Goal: Information Seeking & Learning: Get advice/opinions

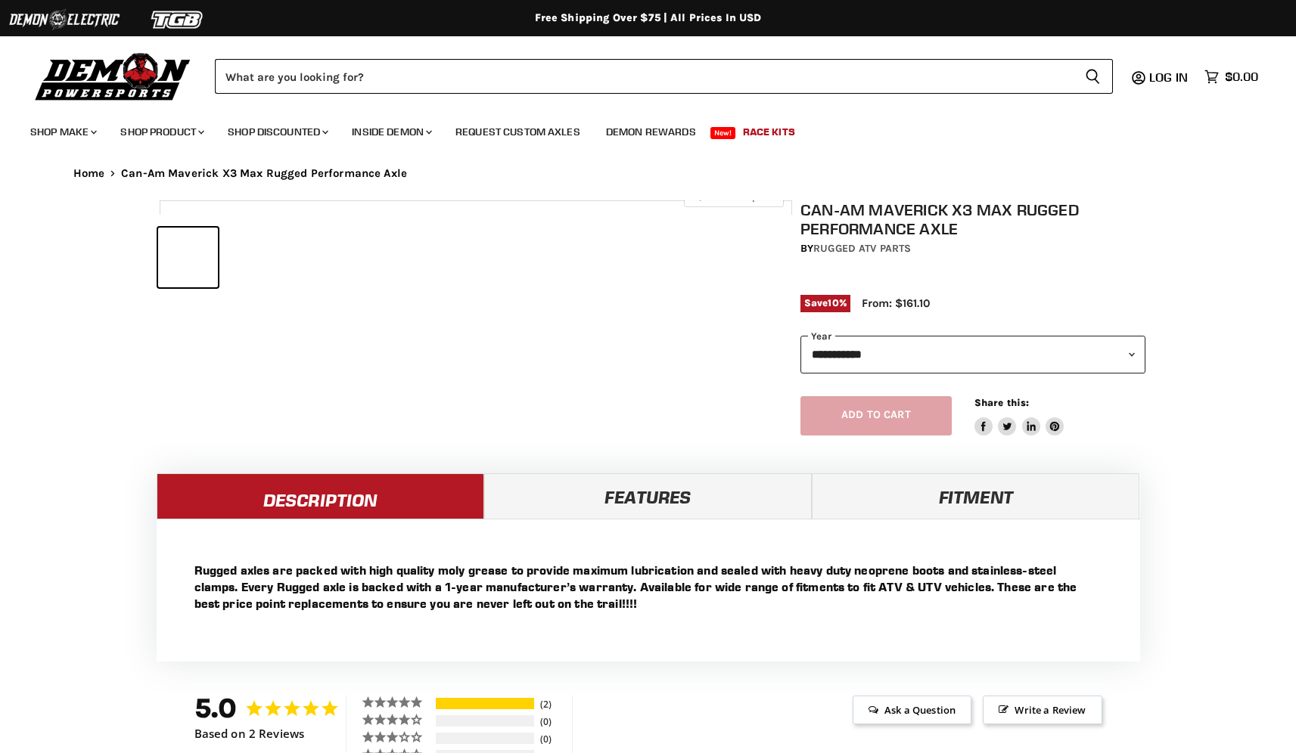
select select "******"
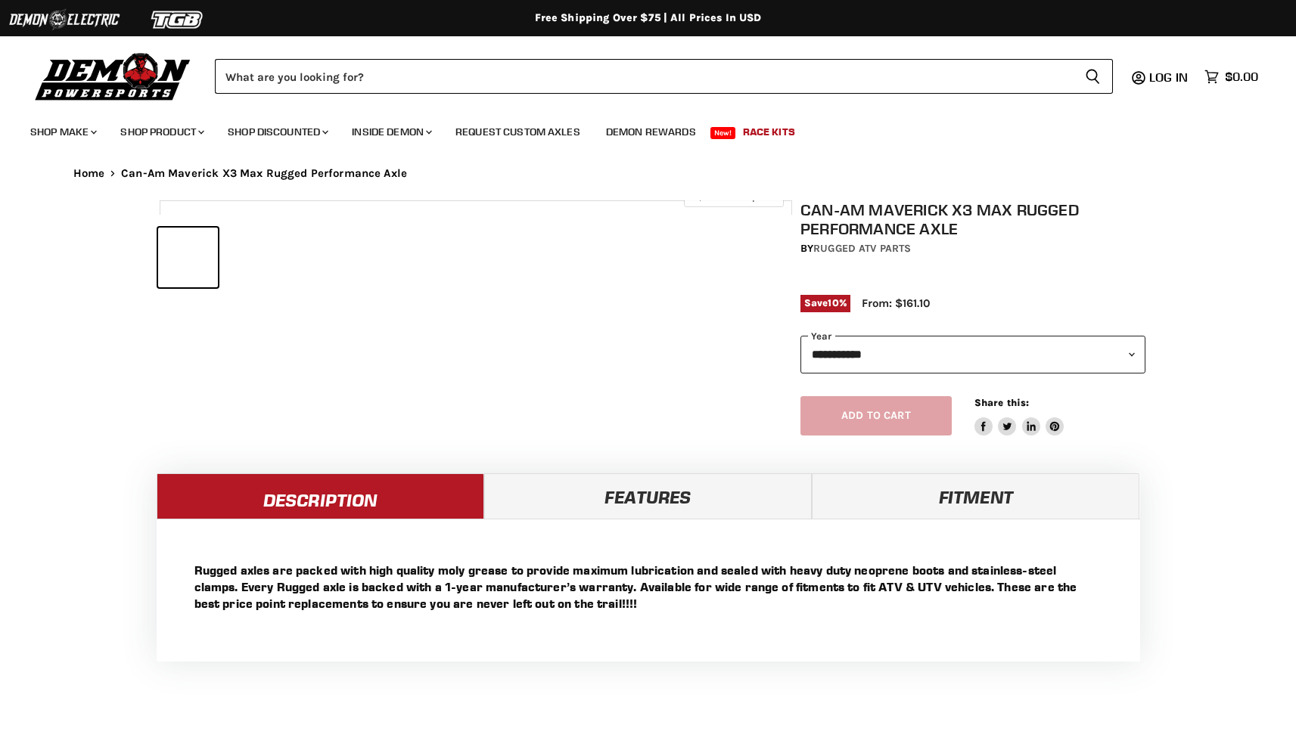
select select "******"
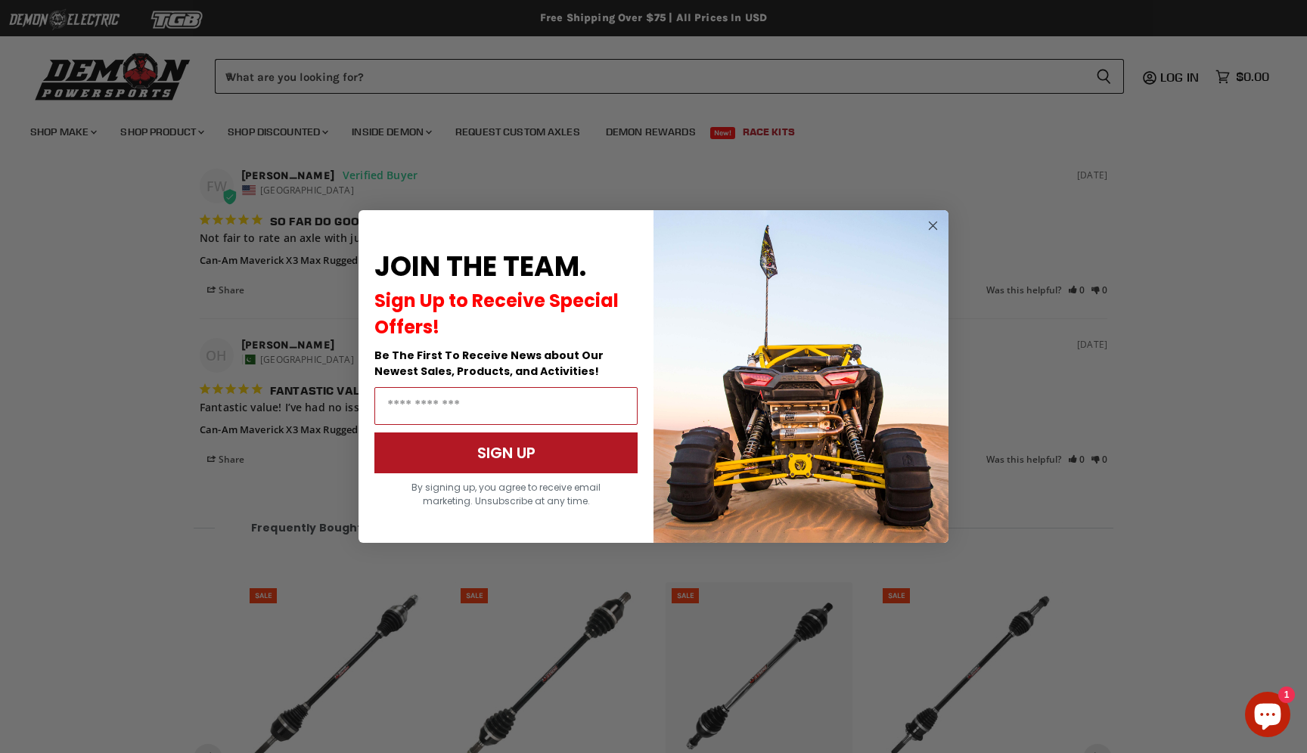
scroll to position [1345, 0]
